Goal: Information Seeking & Learning: Learn about a topic

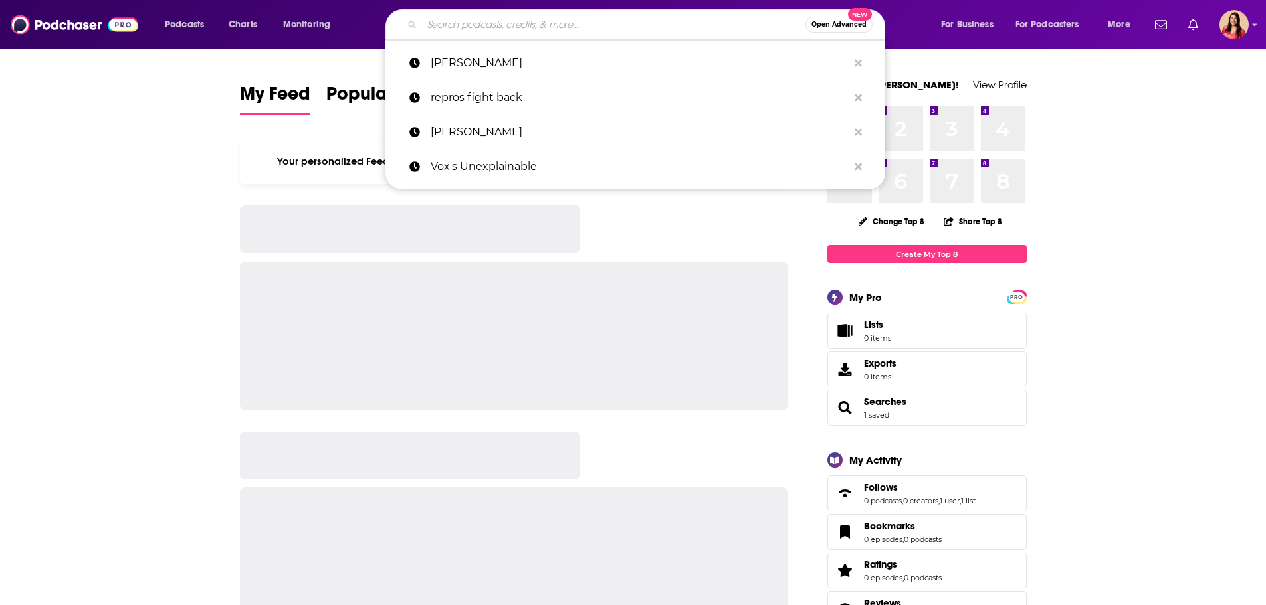
click at [523, 23] on input "Search podcasts, credits, & more..." at bounding box center [613, 24] width 383 height 21
paste input "The Dispatch's Advisory Opinions"
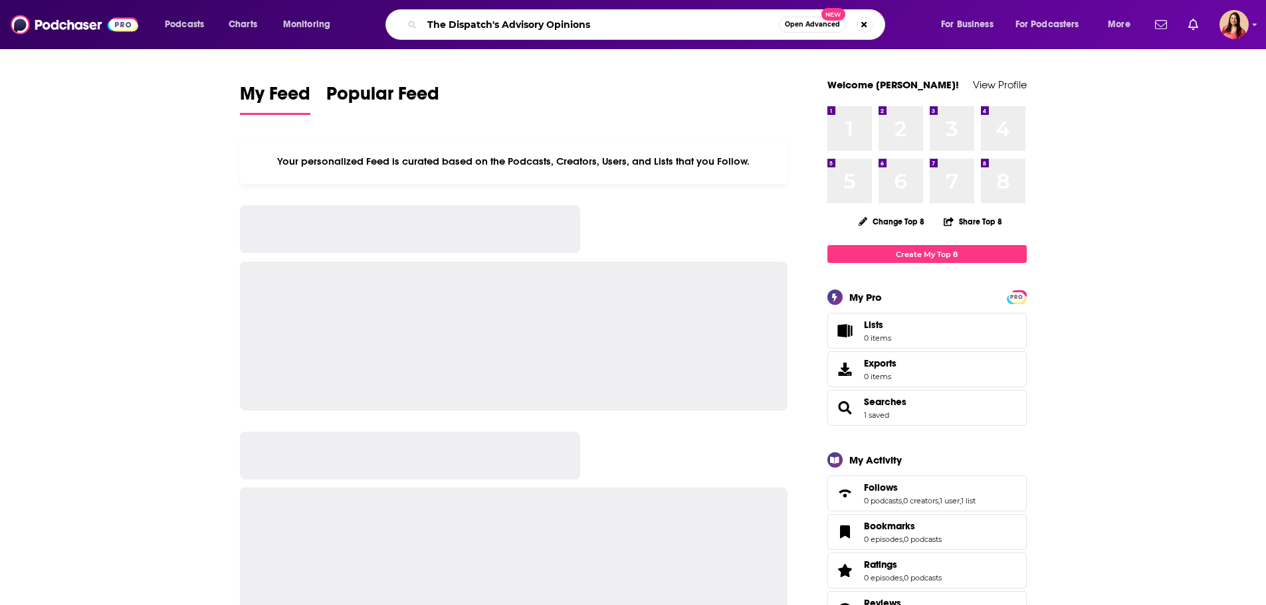
click at [482, 27] on input "The Dispatch's Advisory Opinions" at bounding box center [600, 24] width 357 height 21
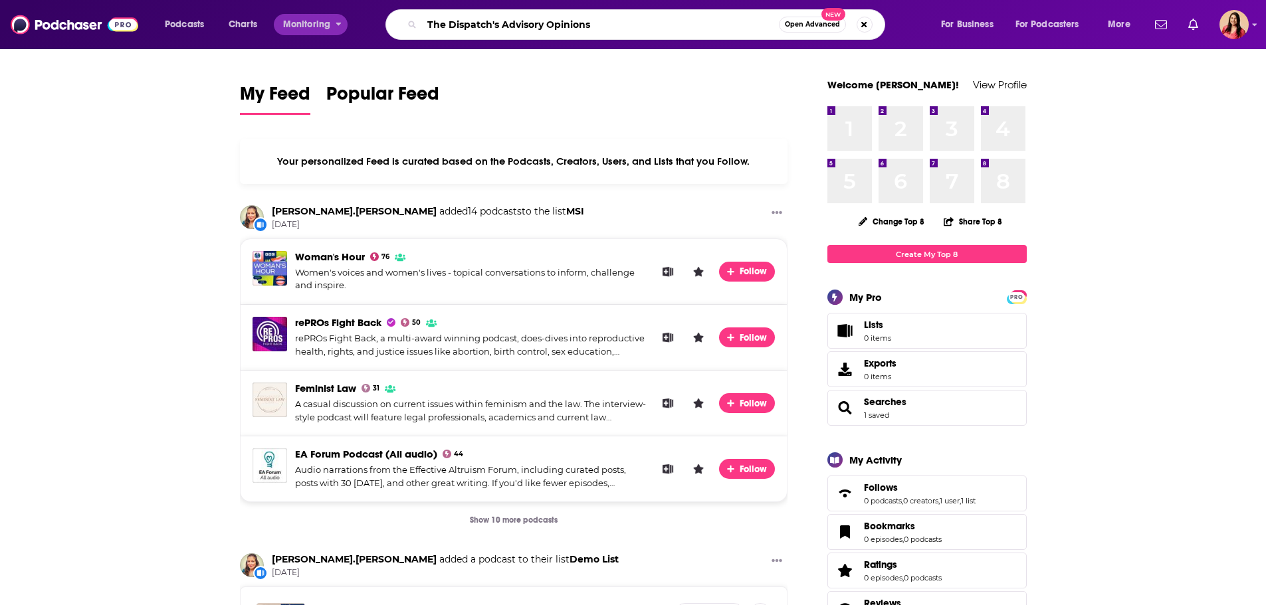
drag, startPoint x: 502, startPoint y: 25, endPoint x: 289, endPoint y: 26, distance: 213.2
click at [289, 26] on div "Podcasts Charts Monitoring The Dispatch's Advisory Opinions Open Advanced New F…" at bounding box center [648, 24] width 987 height 31
type input "Advisory Opinions"
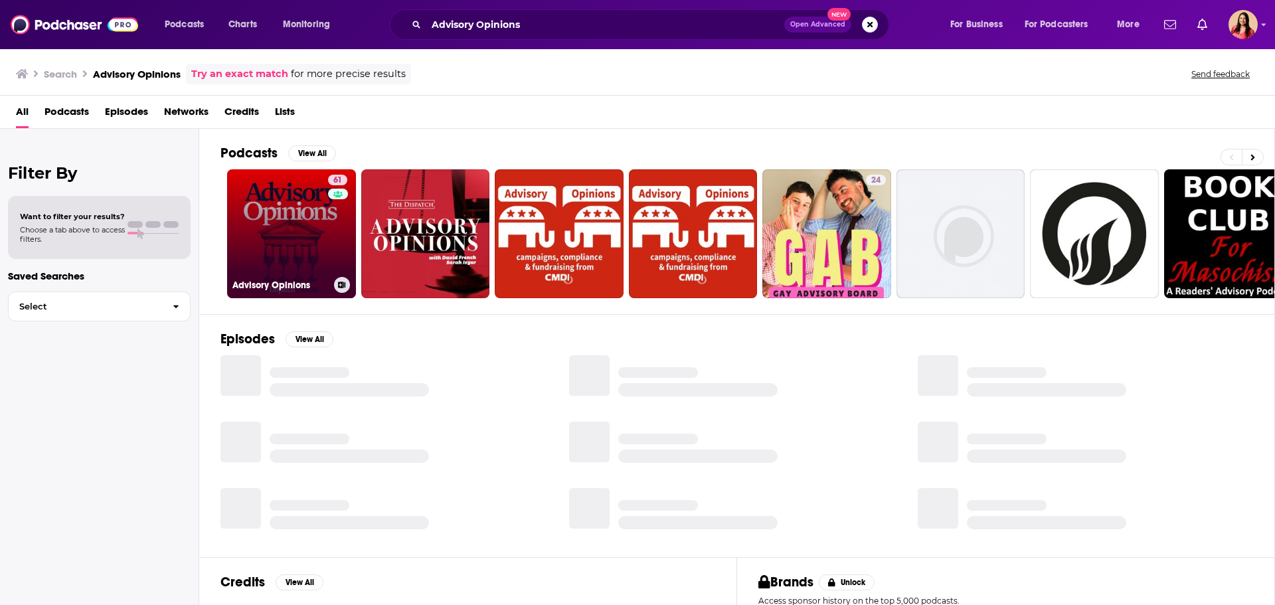
click at [314, 255] on link "61 Advisory Opinions" at bounding box center [291, 233] width 129 height 129
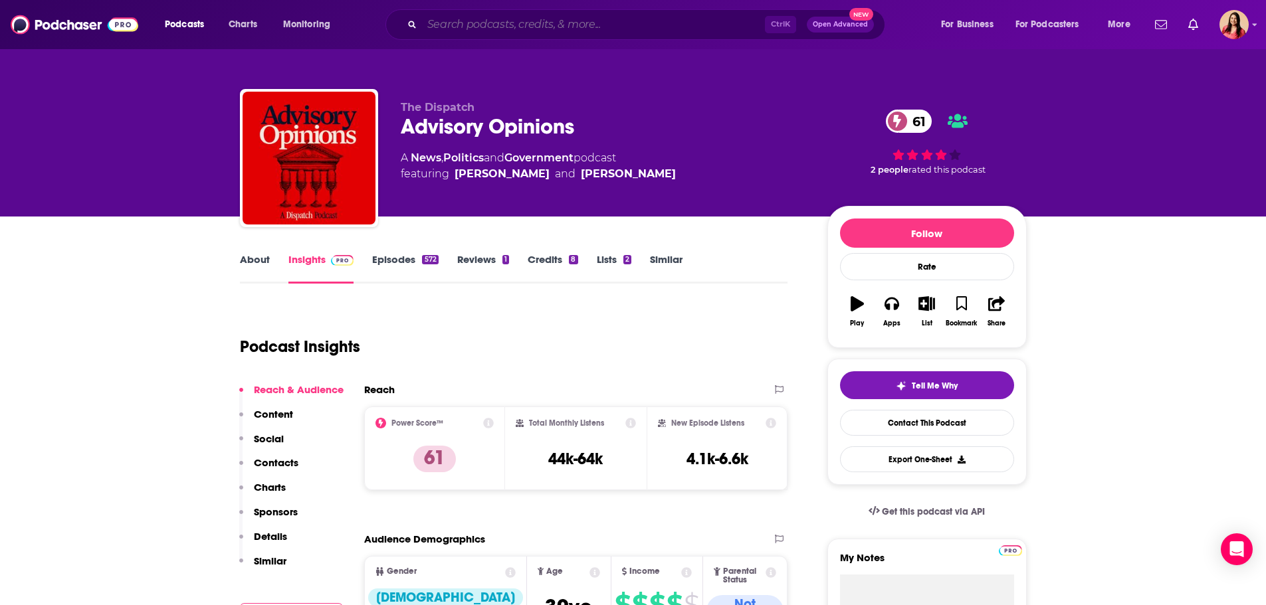
click at [544, 23] on input "Search podcasts, credits, & more..." at bounding box center [593, 24] width 343 height 21
paste input "Moderated Content"
type input "Moderated Content"
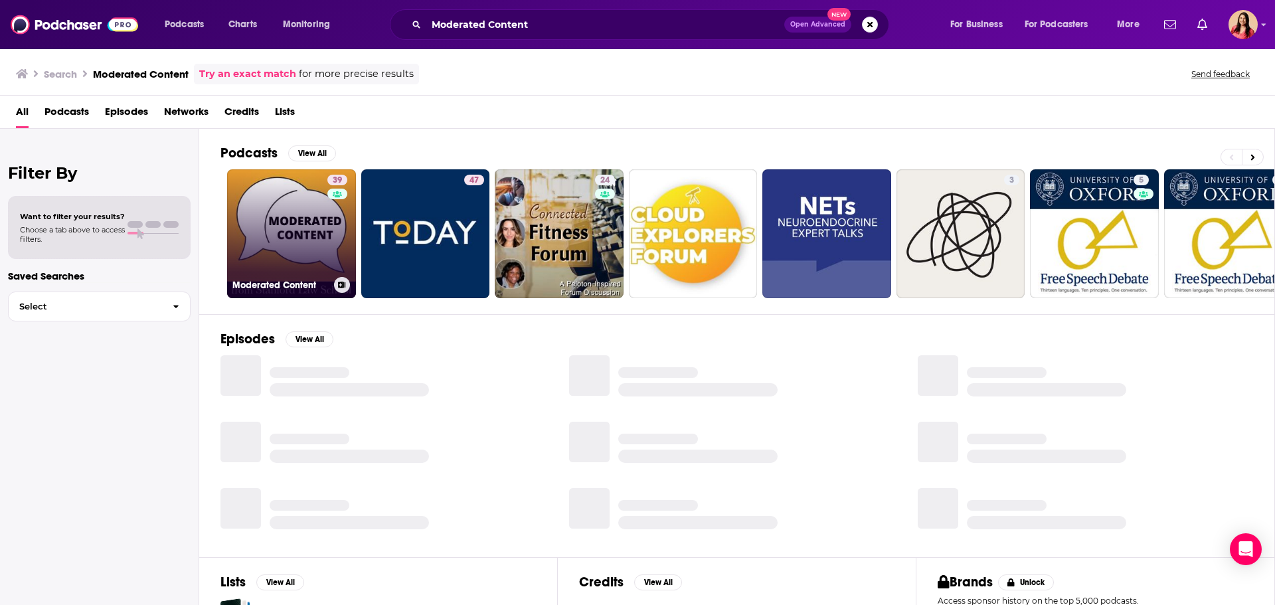
click at [297, 227] on link "39 Moderated Content" at bounding box center [291, 233] width 129 height 129
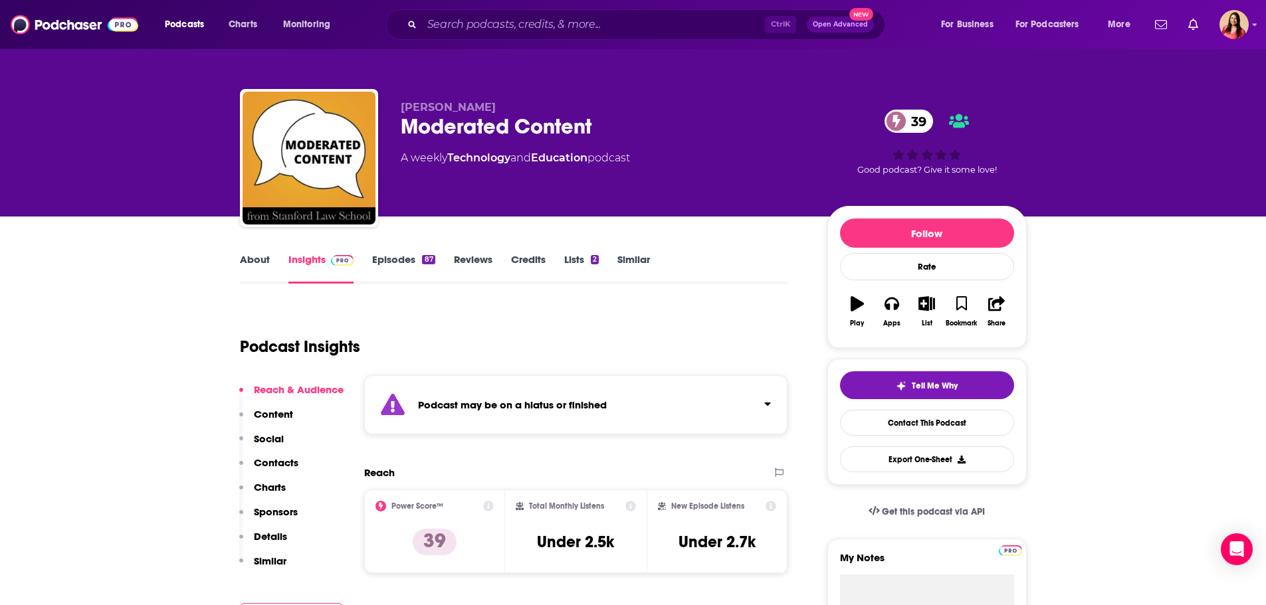
click at [544, 13] on div "Ctrl K Open Advanced New" at bounding box center [635, 24] width 500 height 31
click at [539, 33] on input "Search podcasts, credits, & more..." at bounding box center [593, 24] width 343 height 21
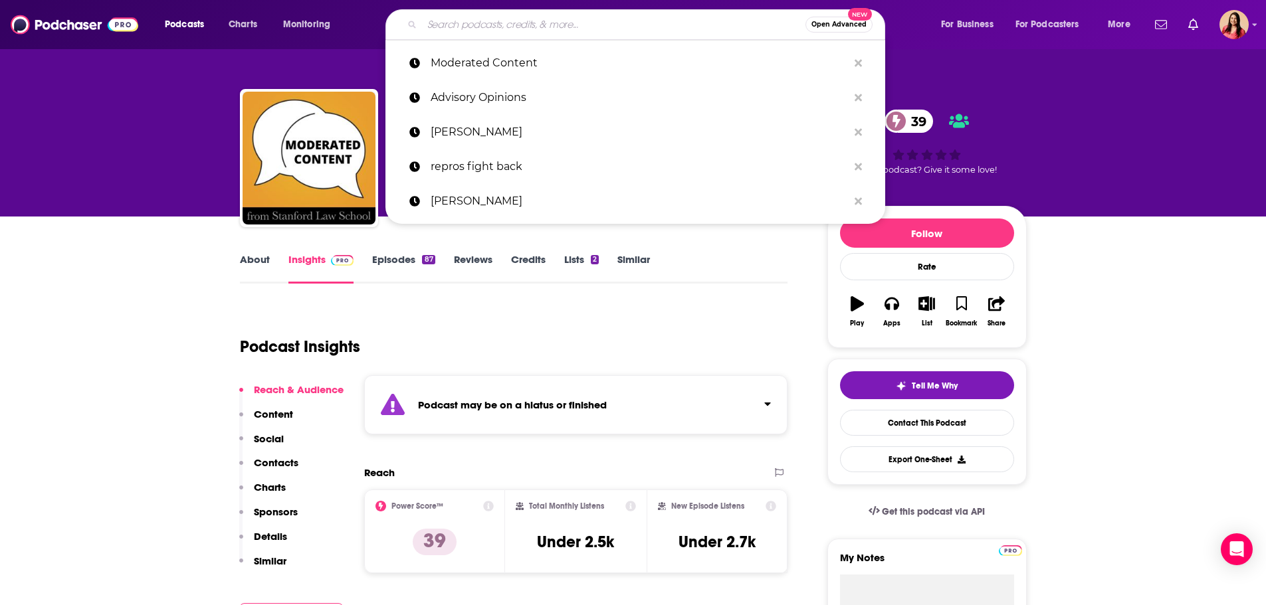
paste input "Timcast IRL"
type input "Timcast IRL"
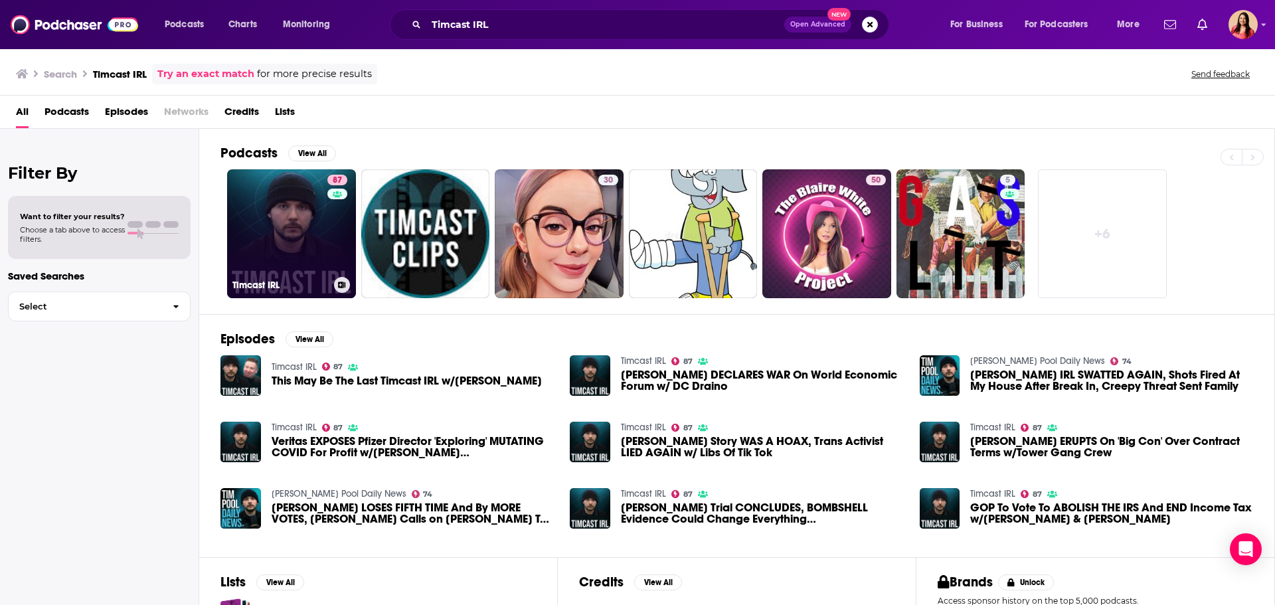
click at [305, 235] on link "87 Timcast IRL" at bounding box center [291, 233] width 129 height 129
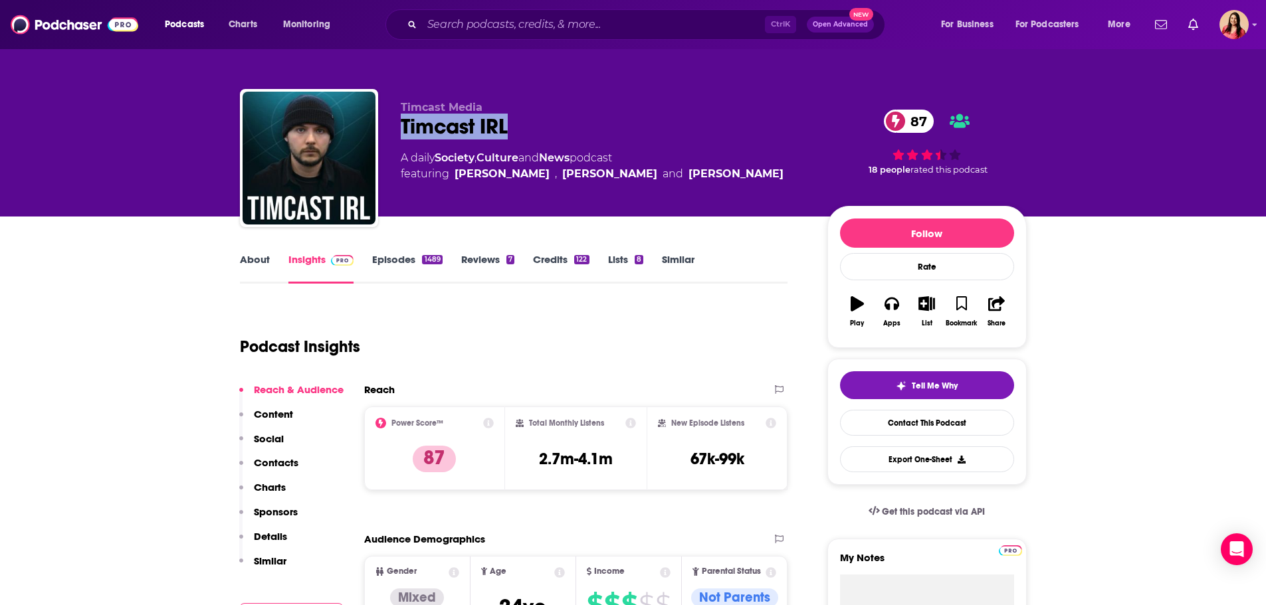
drag, startPoint x: 400, startPoint y: 125, endPoint x: 524, endPoint y: 117, distance: 124.5
click at [524, 117] on div "Timcast Media Timcast IRL 87 A daily Society , Culture and News podcast featuri…" at bounding box center [633, 160] width 787 height 143
copy h2 "Timcast IRL"
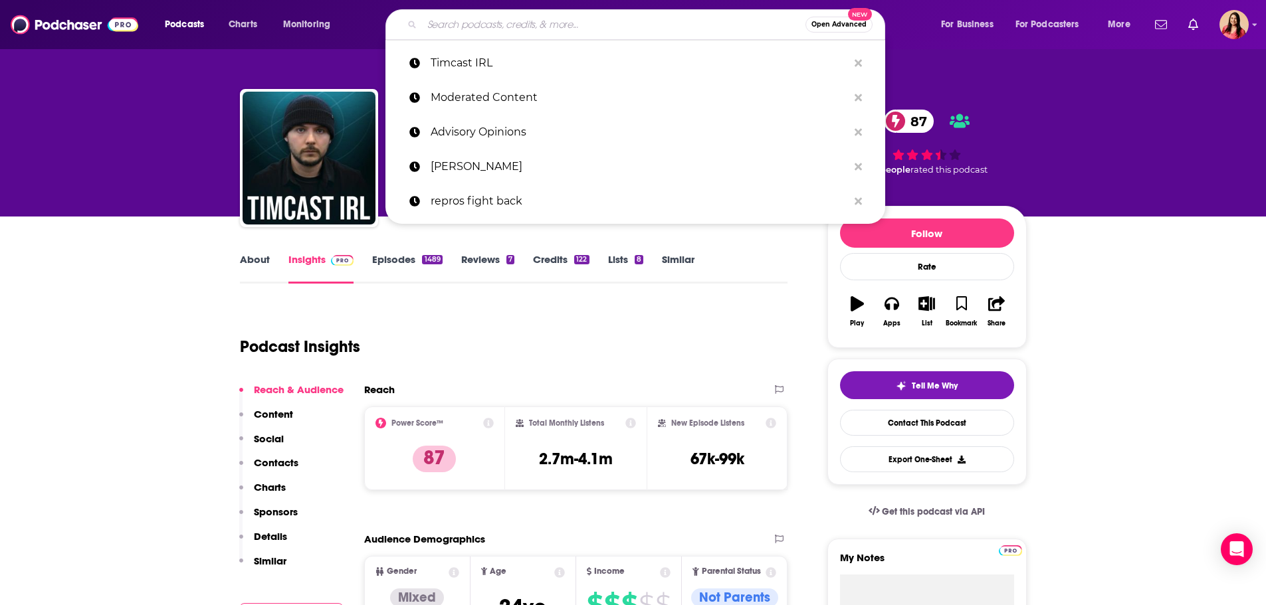
click at [593, 19] on input "Search podcasts, credits, & more..." at bounding box center [613, 24] width 383 height 21
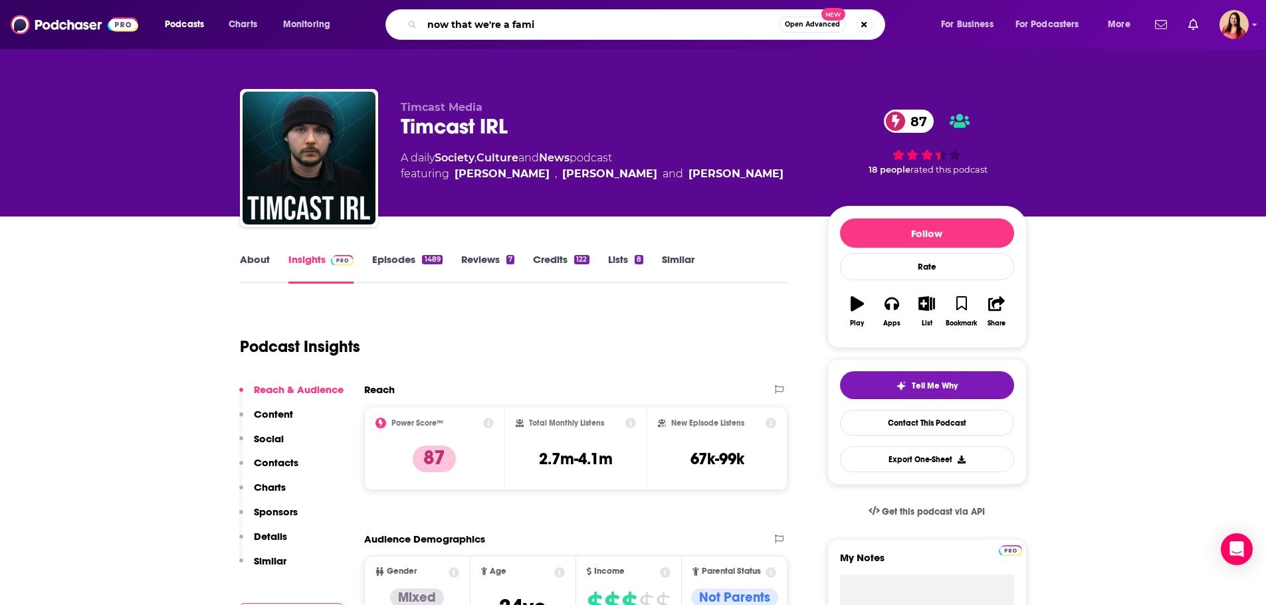
type input "now that we're a famil"
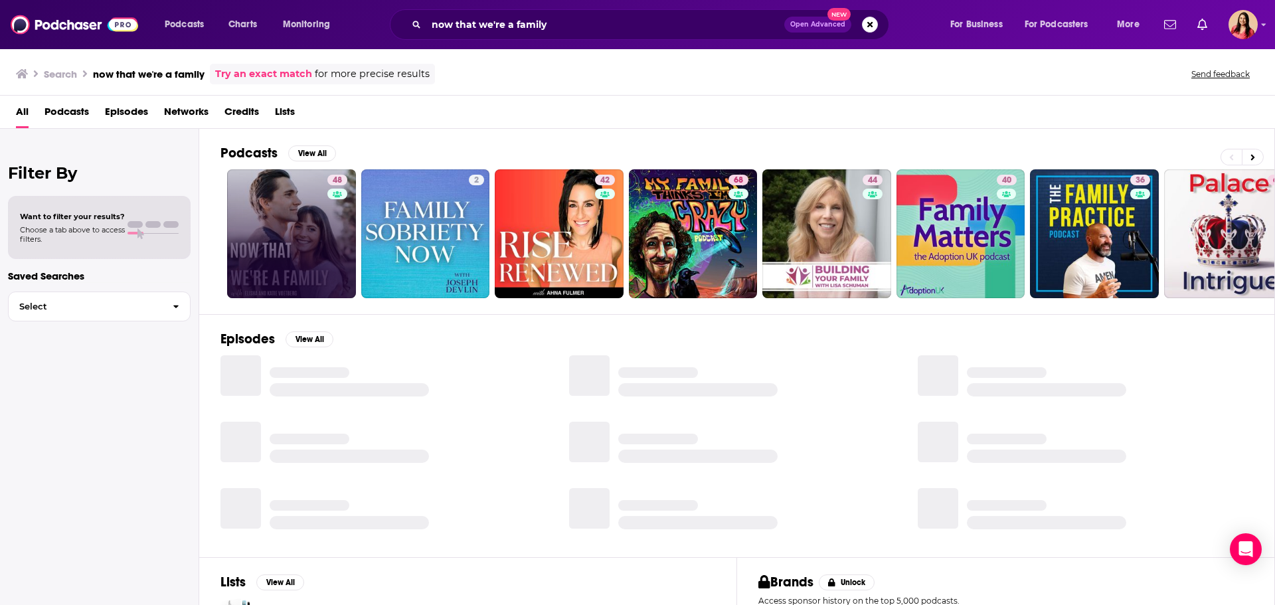
click at [278, 225] on link "48" at bounding box center [291, 233] width 129 height 129
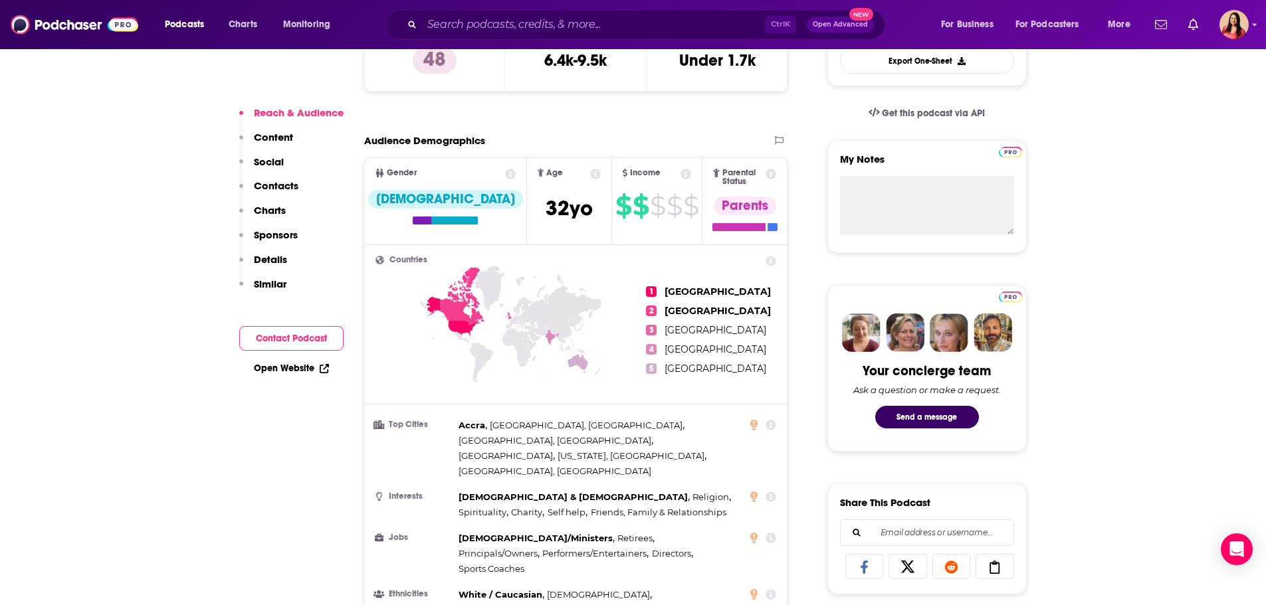
scroll to position [864, 0]
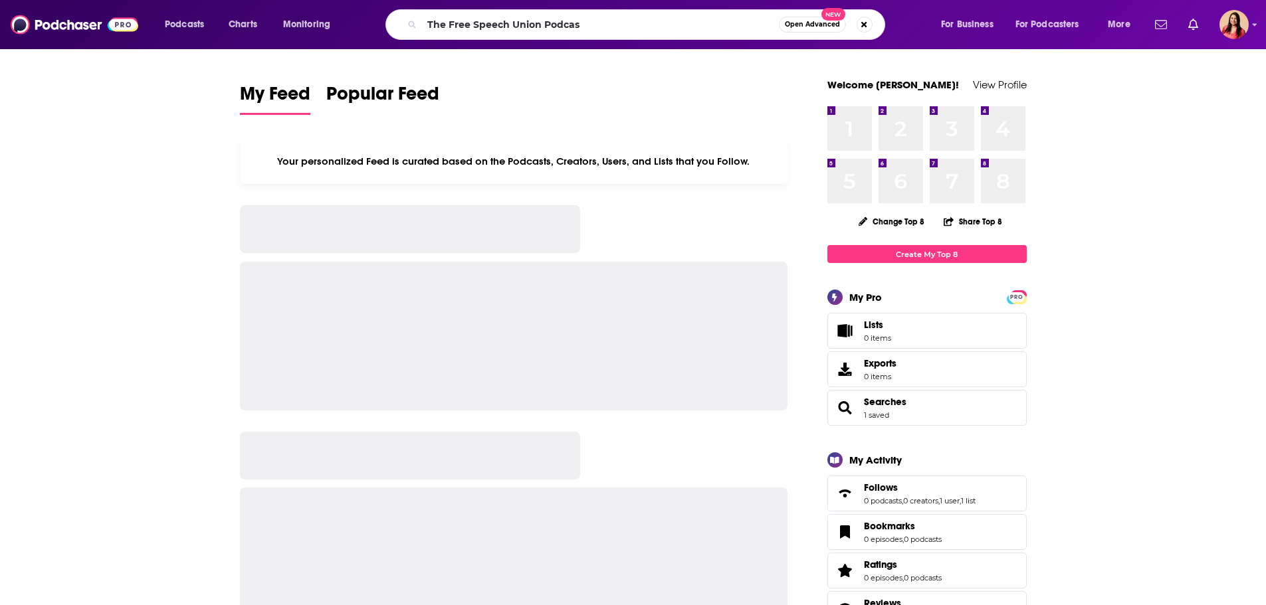
type input "The Free Speech Union Podcas"
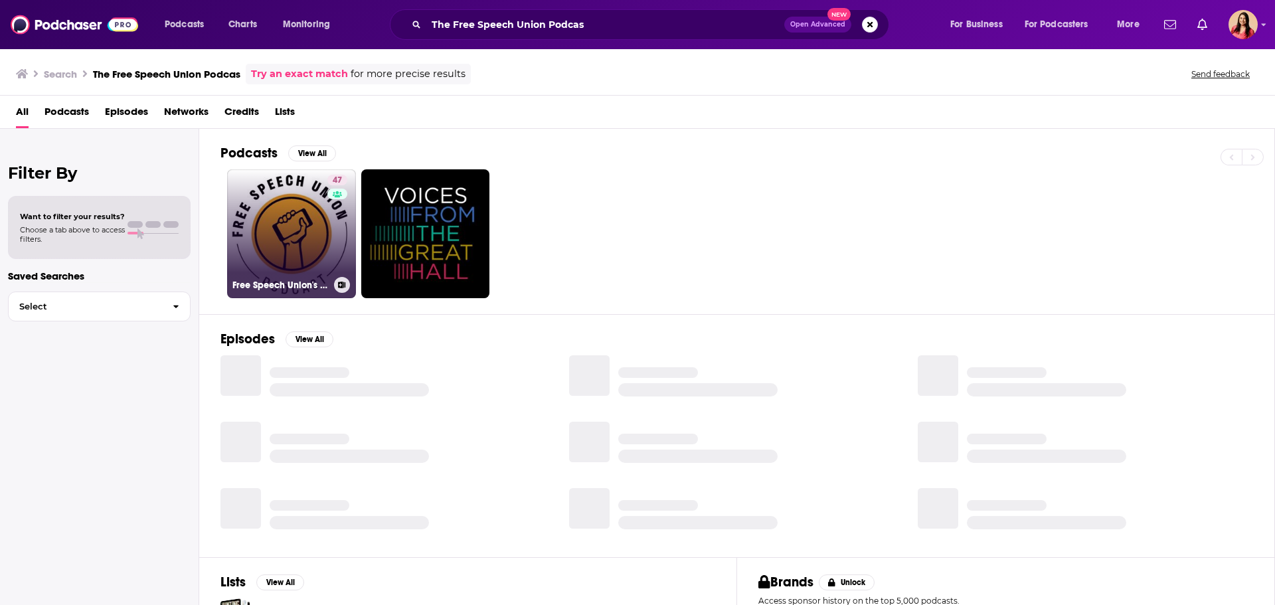
click at [287, 239] on link "47 Free Speech Union's Podcast" at bounding box center [291, 233] width 129 height 129
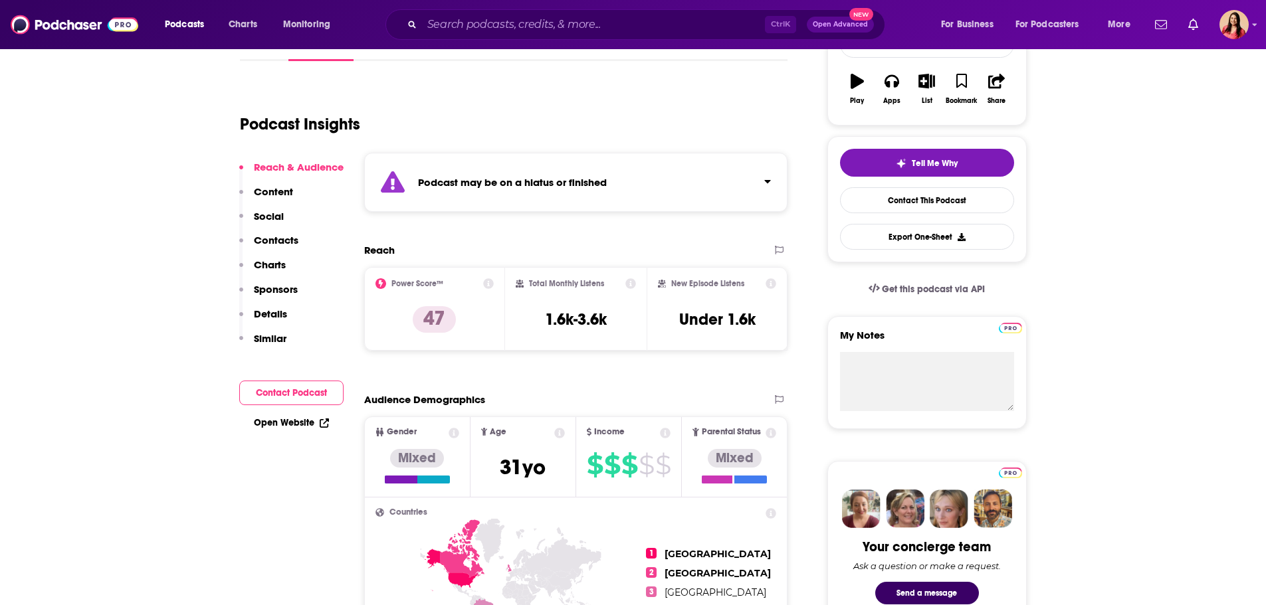
scroll to position [332, 0]
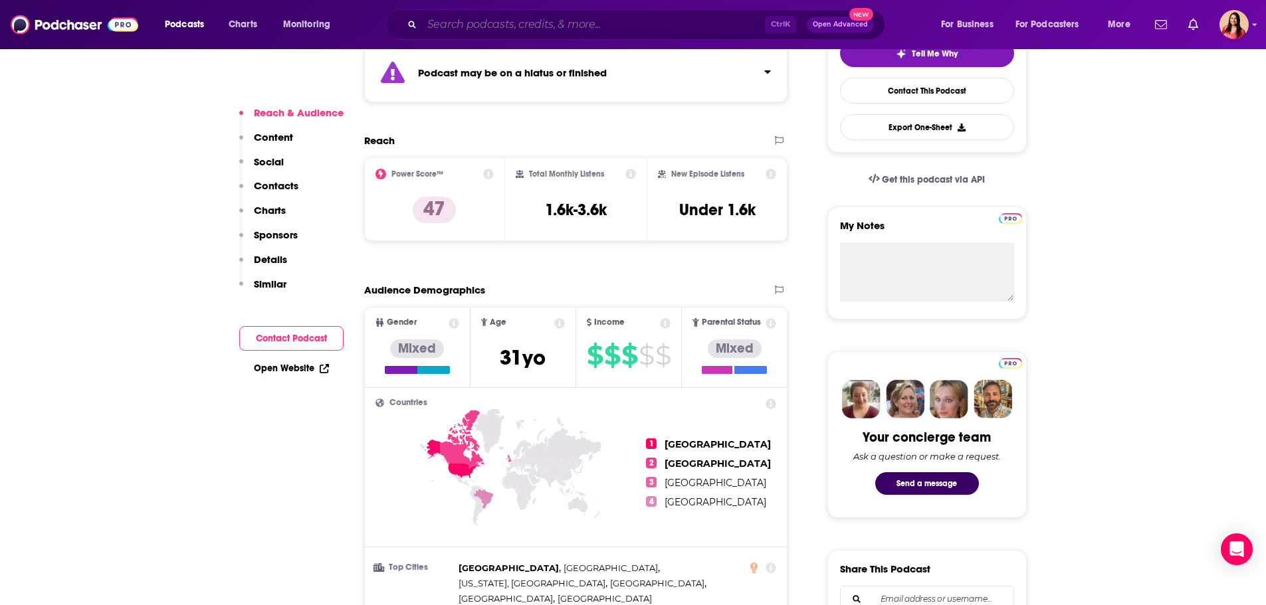
click at [497, 33] on input "Search podcasts, credits, & more..." at bounding box center [593, 24] width 343 height 21
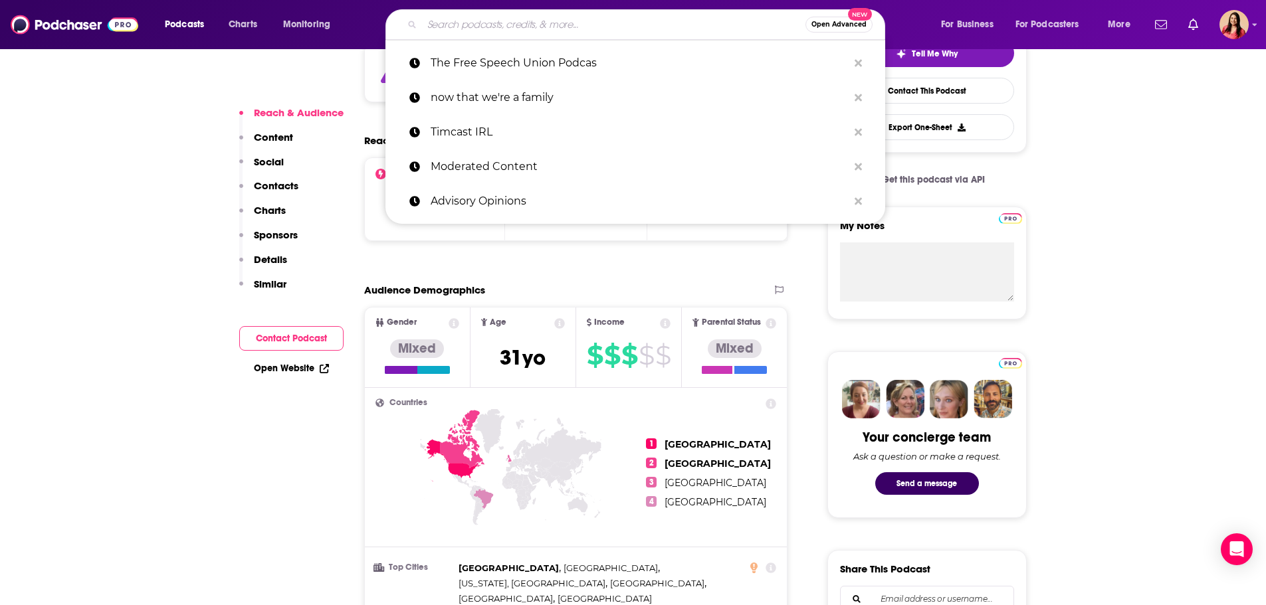
paste input "Opening Arguments"
type input "Opening Arguments"
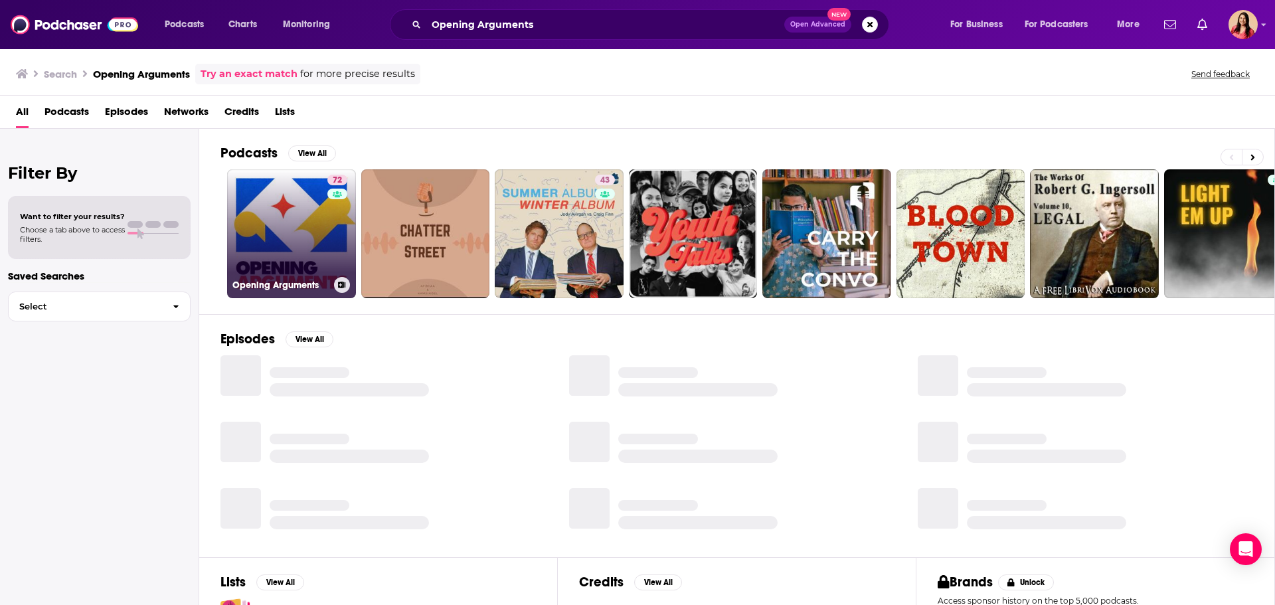
click at [276, 225] on link "72 Opening Arguments" at bounding box center [291, 233] width 129 height 129
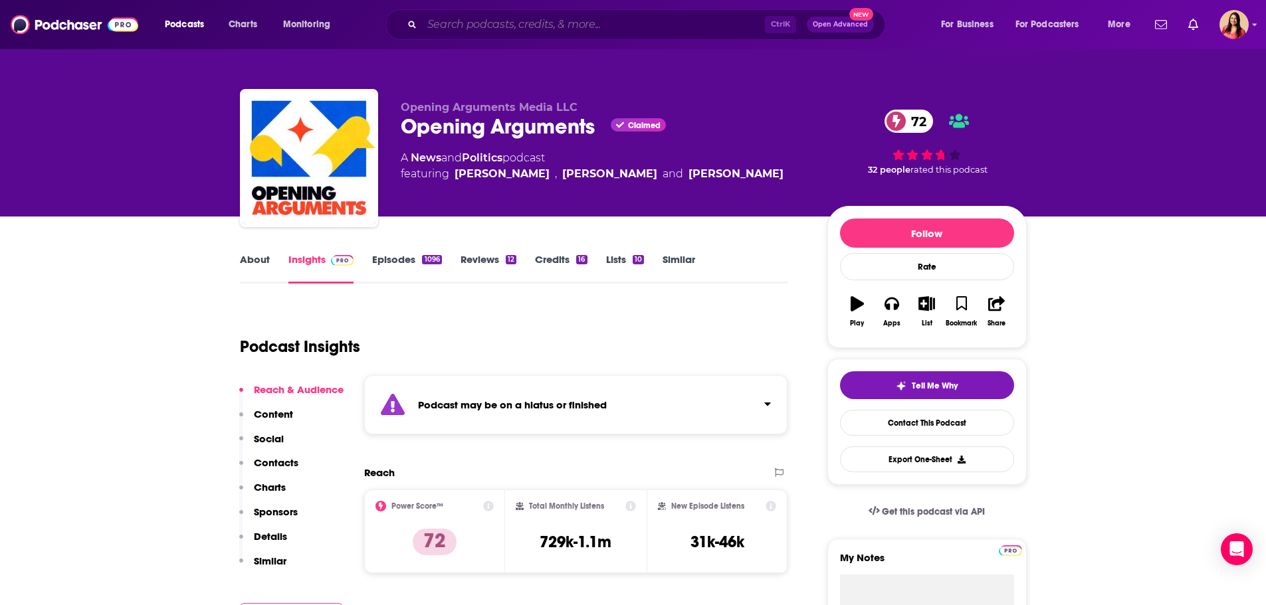
click at [457, 24] on input "Search podcasts, credits, & more..." at bounding box center [593, 24] width 343 height 21
paste input "Law360’s Pro Say Podcast"
type input "Law360’s Pro Say Podcast"
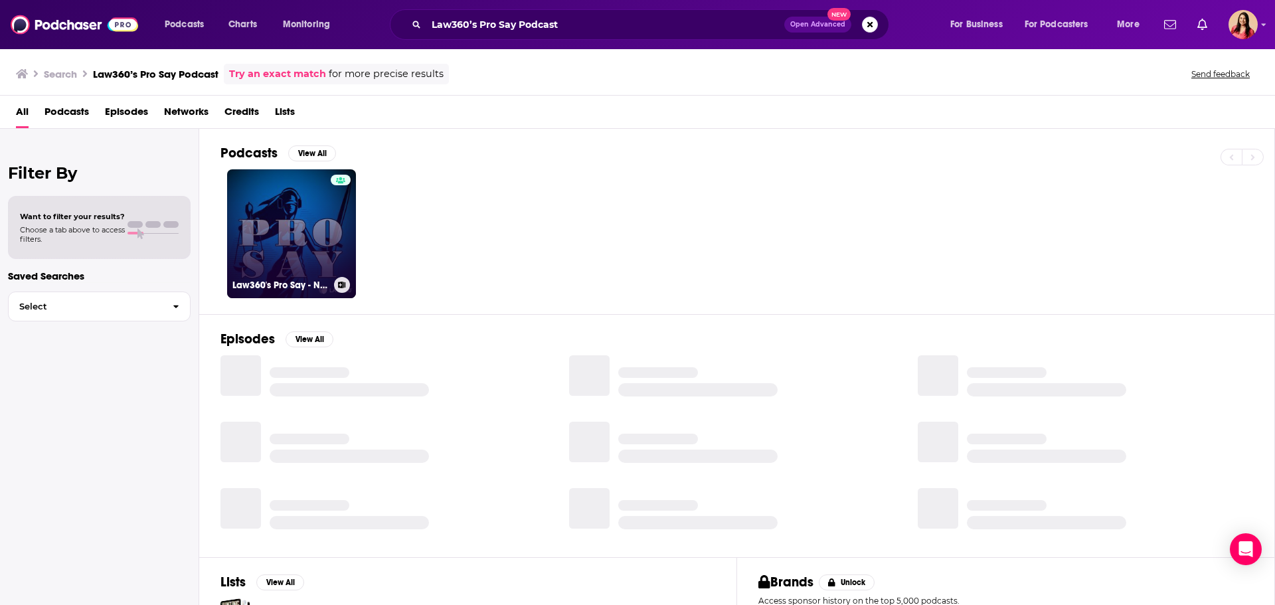
click at [293, 206] on link "Law360's Pro Say - News & Analysis on Law and the Legal Industry" at bounding box center [291, 233] width 129 height 129
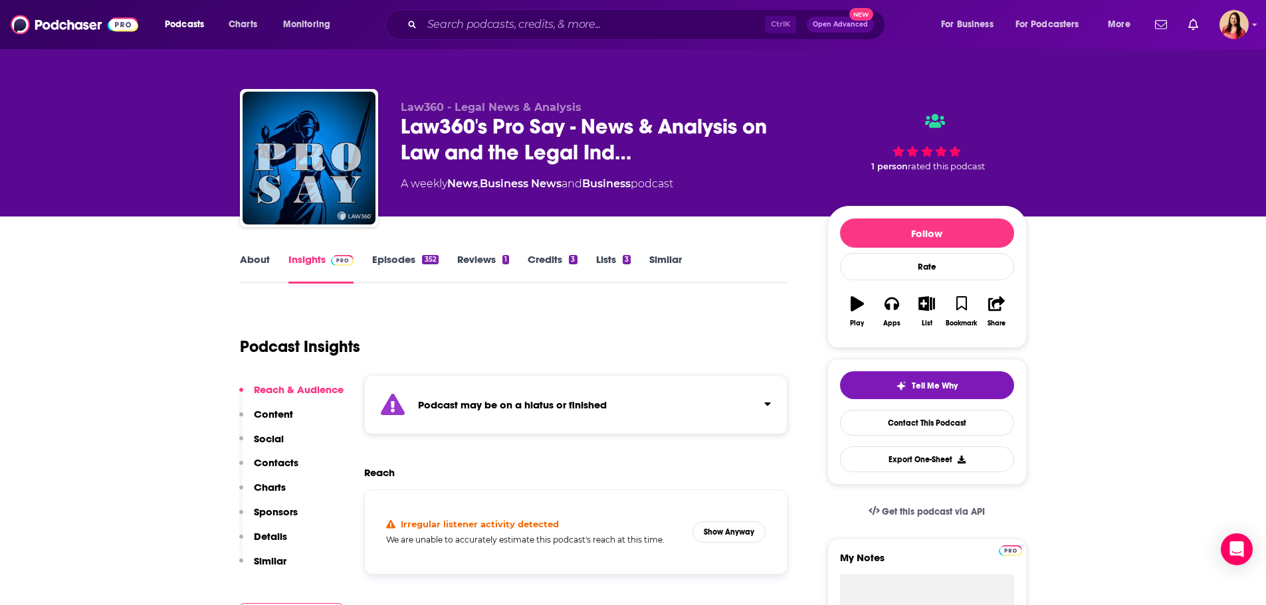
scroll to position [66, 0]
